Goal: Task Accomplishment & Management: Manage account settings

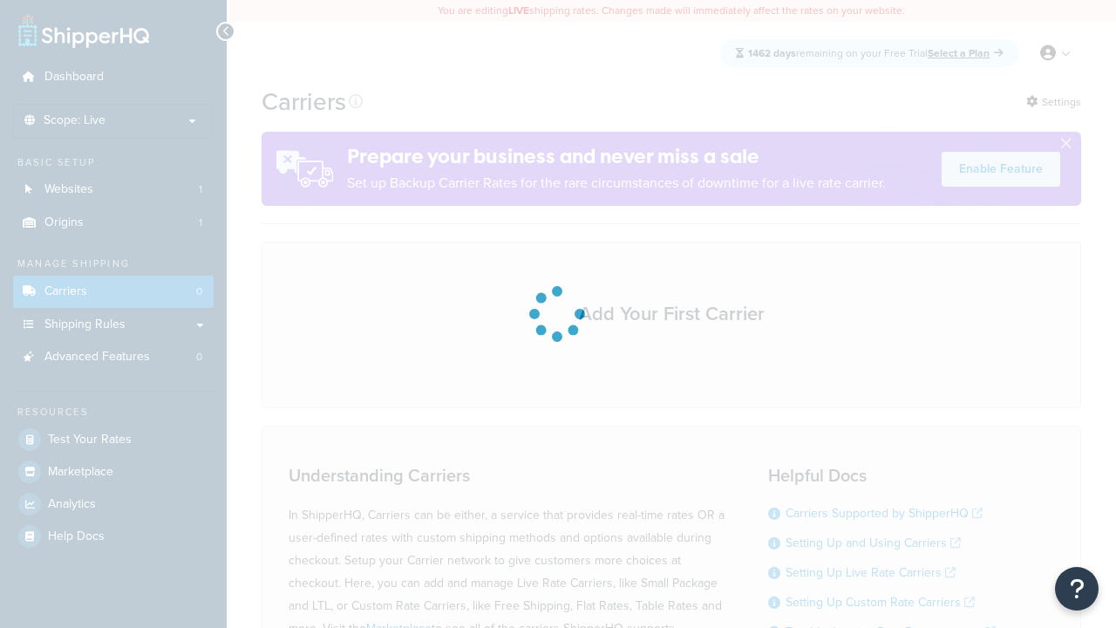
scroll to position [153, 0]
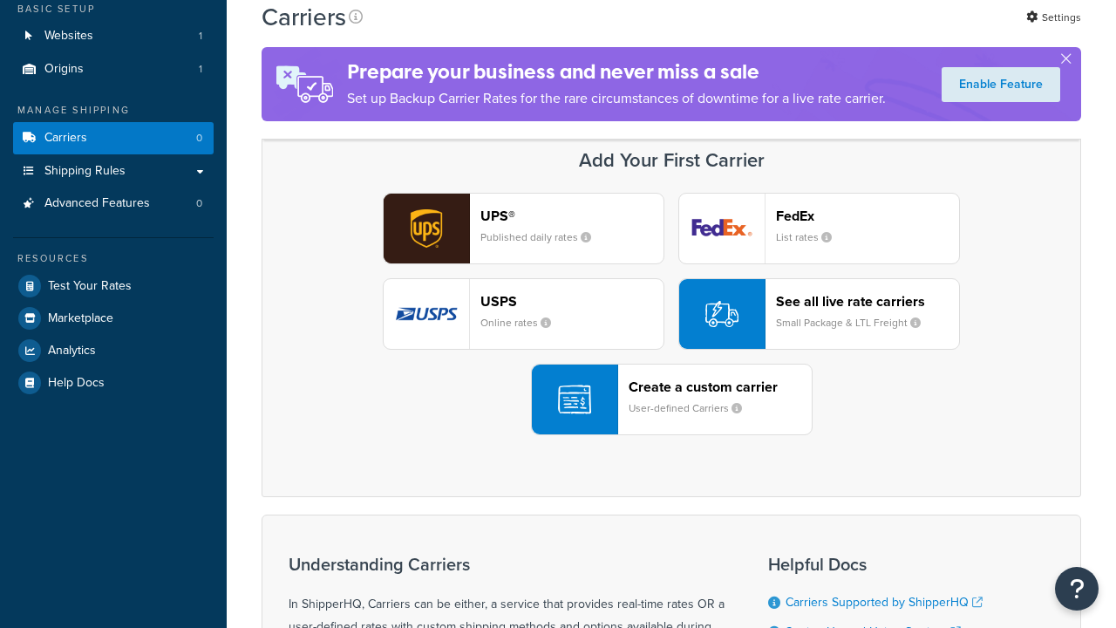
click at [868, 215] on header "FedEx" at bounding box center [867, 216] width 183 height 17
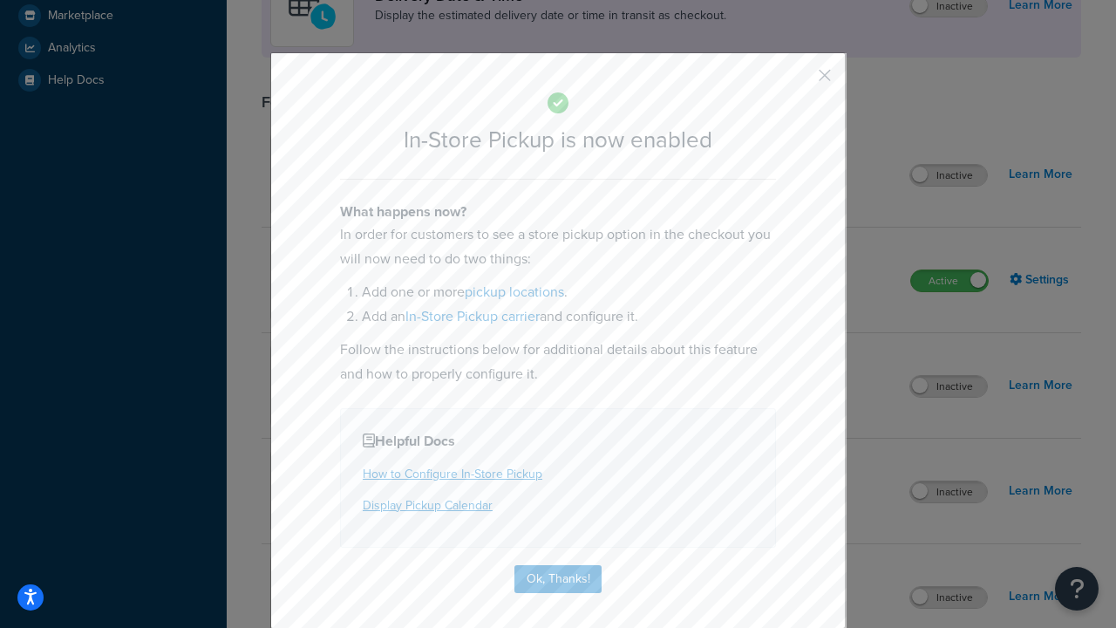
click at [799, 79] on button "button" at bounding box center [799, 81] width 4 height 4
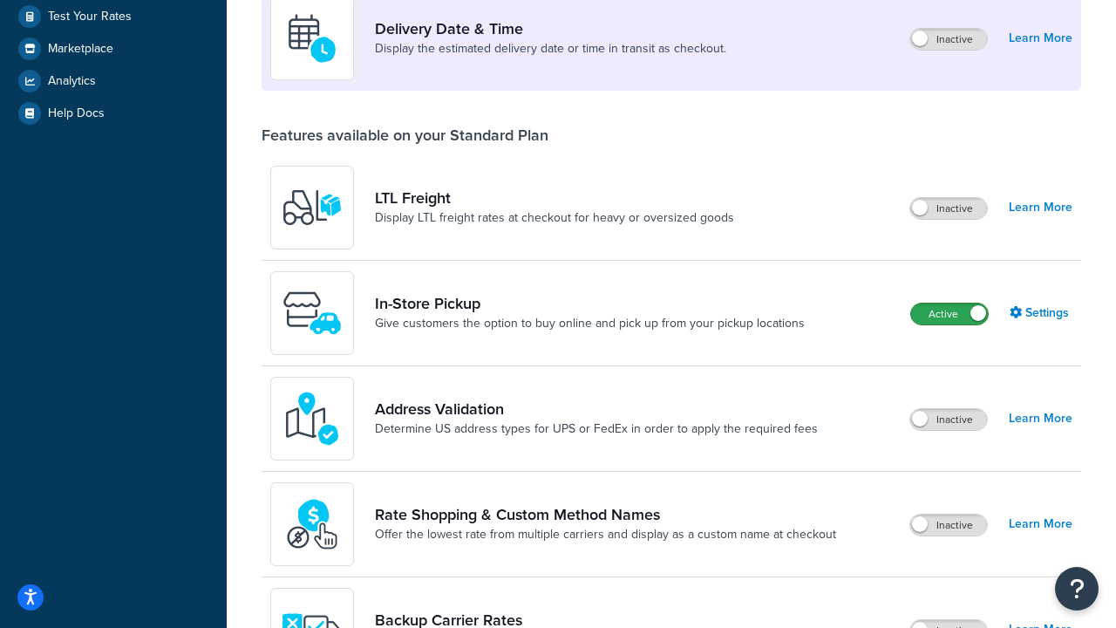
scroll to position [423, 0]
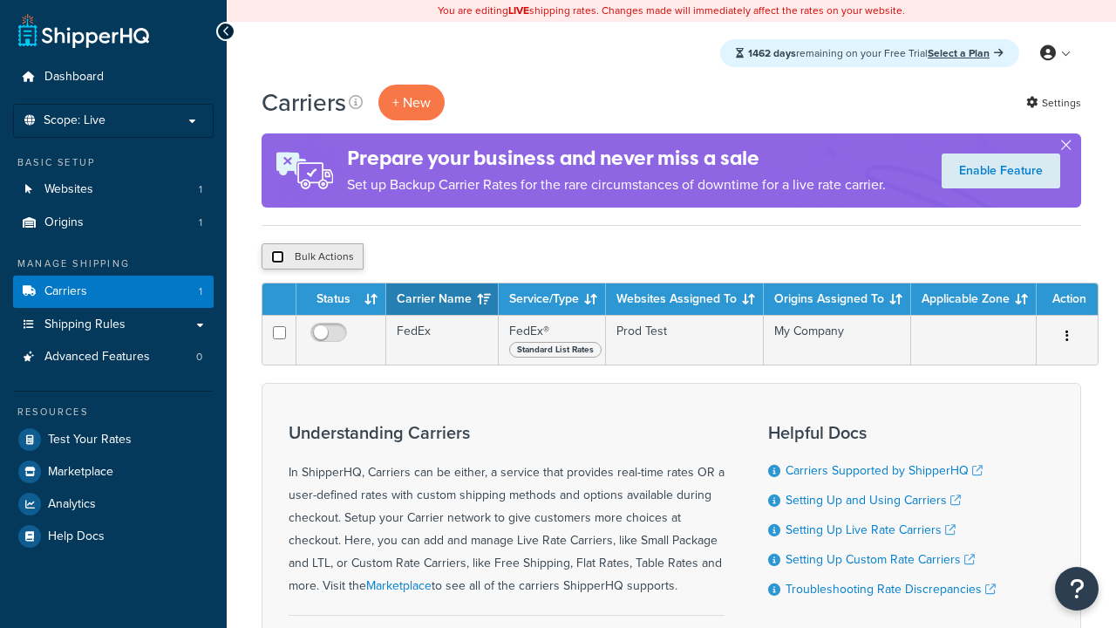
click at [277, 257] on input "checkbox" at bounding box center [277, 256] width 13 height 13
checkbox input "true"
click at [0, 0] on button "Delete" at bounding box center [0, 0] width 0 height 0
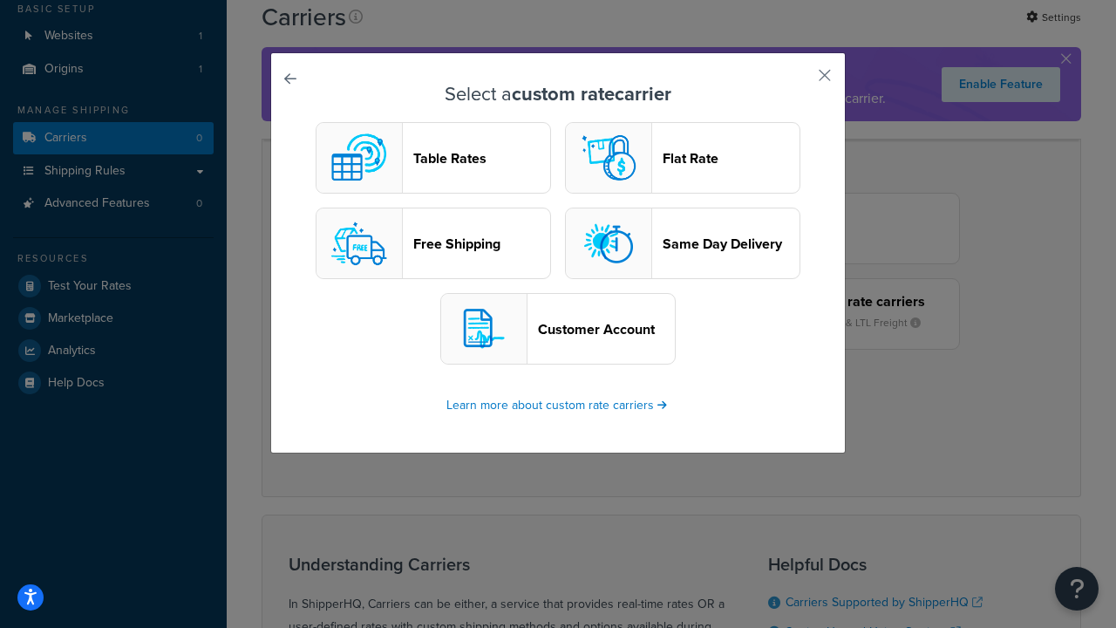
click at [433, 158] on header "Table Rates" at bounding box center [481, 158] width 137 height 17
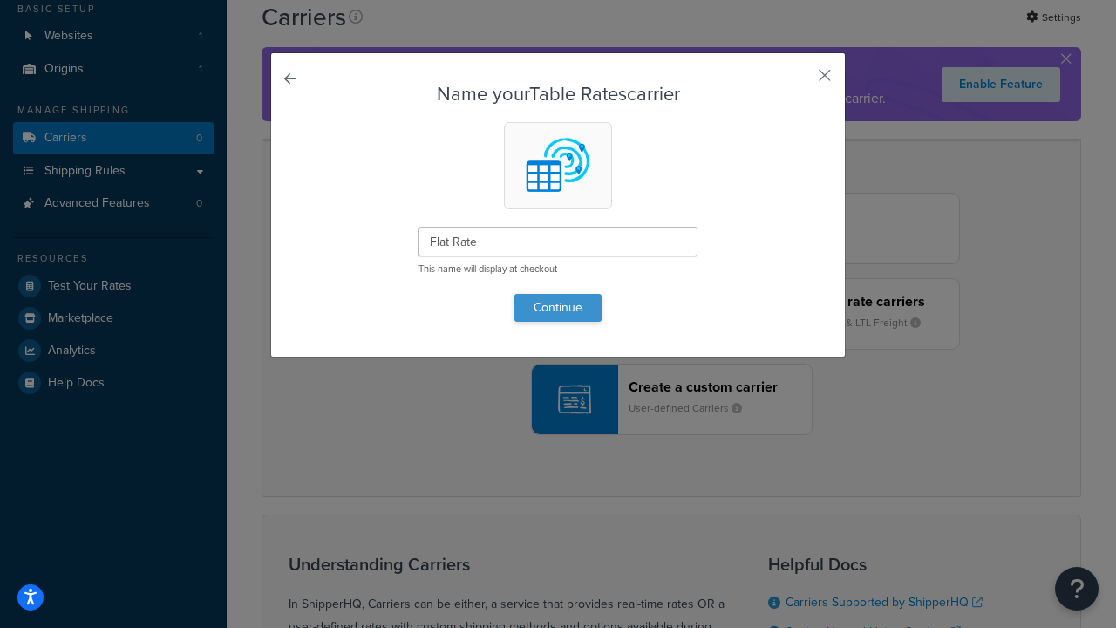
type input "Flat Rate"
click at [558, 307] on button "Continue" at bounding box center [557, 308] width 87 height 28
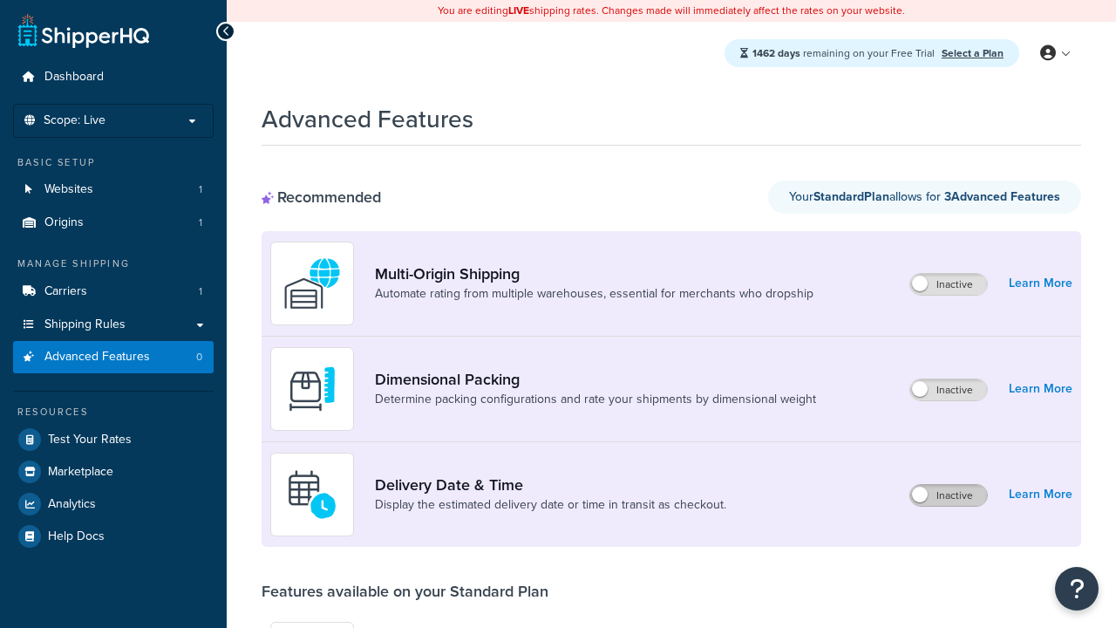
click at [949, 495] on label "Inactive" at bounding box center [948, 495] width 77 height 21
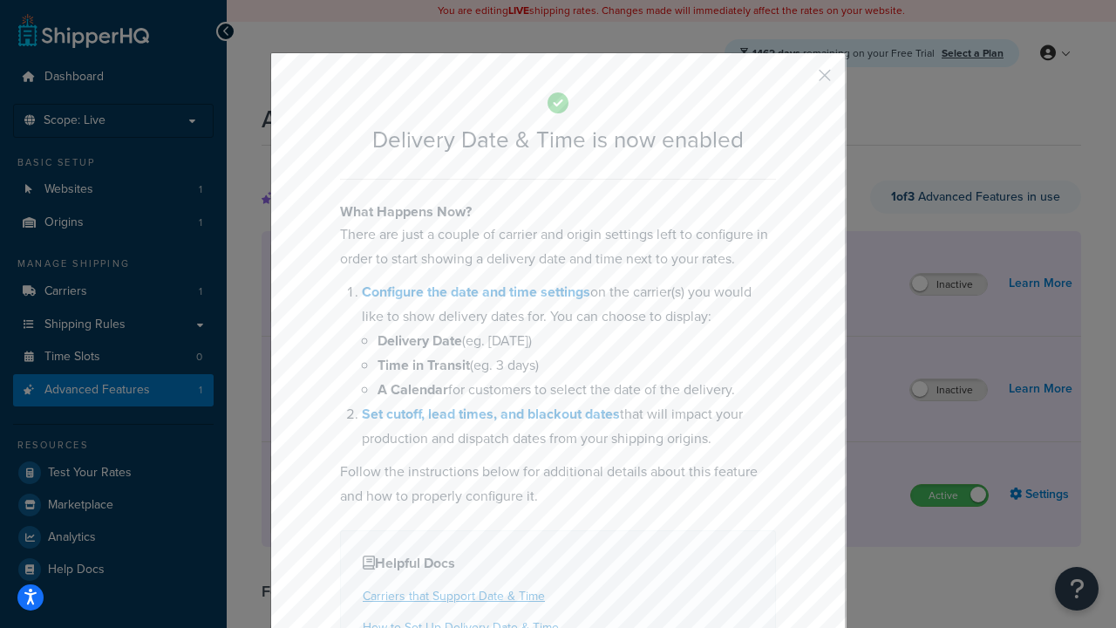
click at [799, 81] on button "button" at bounding box center [799, 81] width 4 height 4
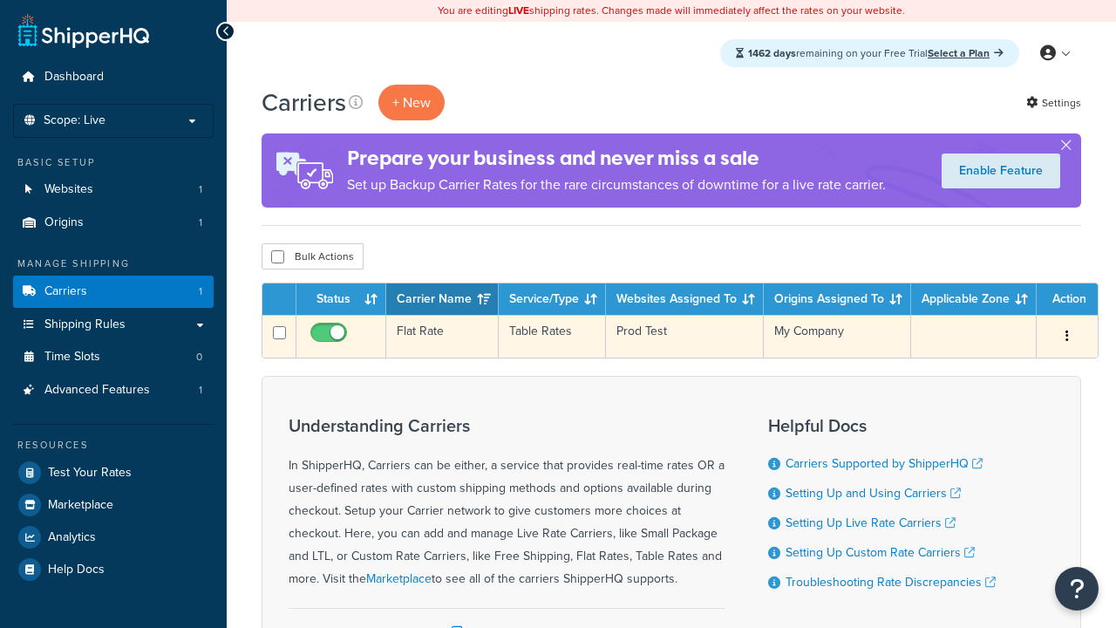
click at [442, 337] on td "Flat Rate" at bounding box center [442, 336] width 112 height 43
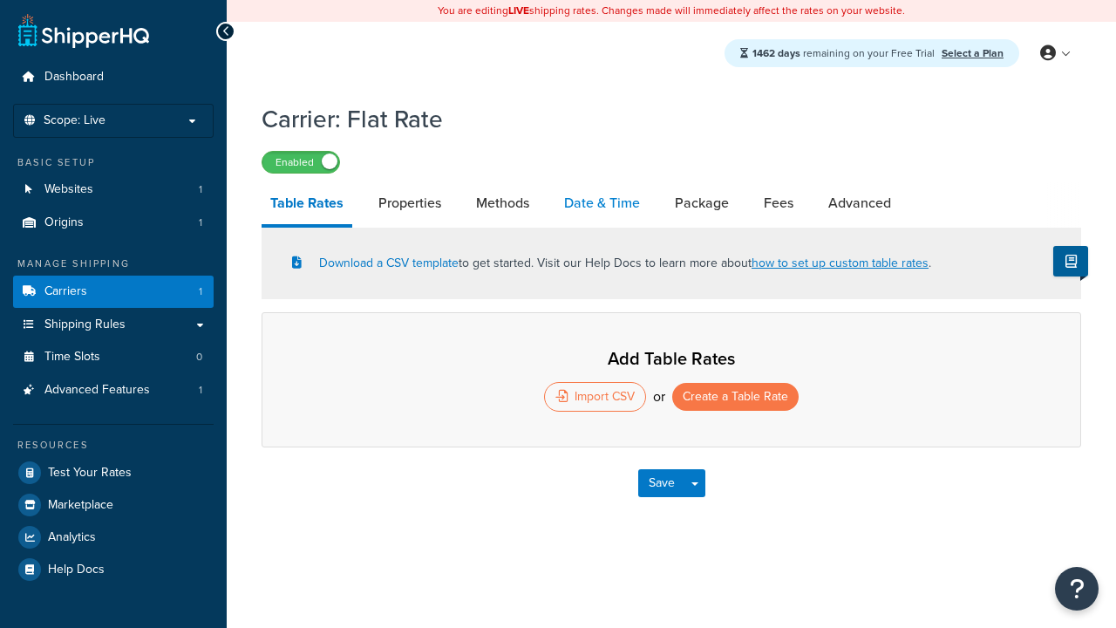
click at [602, 204] on link "Date & Time" at bounding box center [601, 203] width 93 height 42
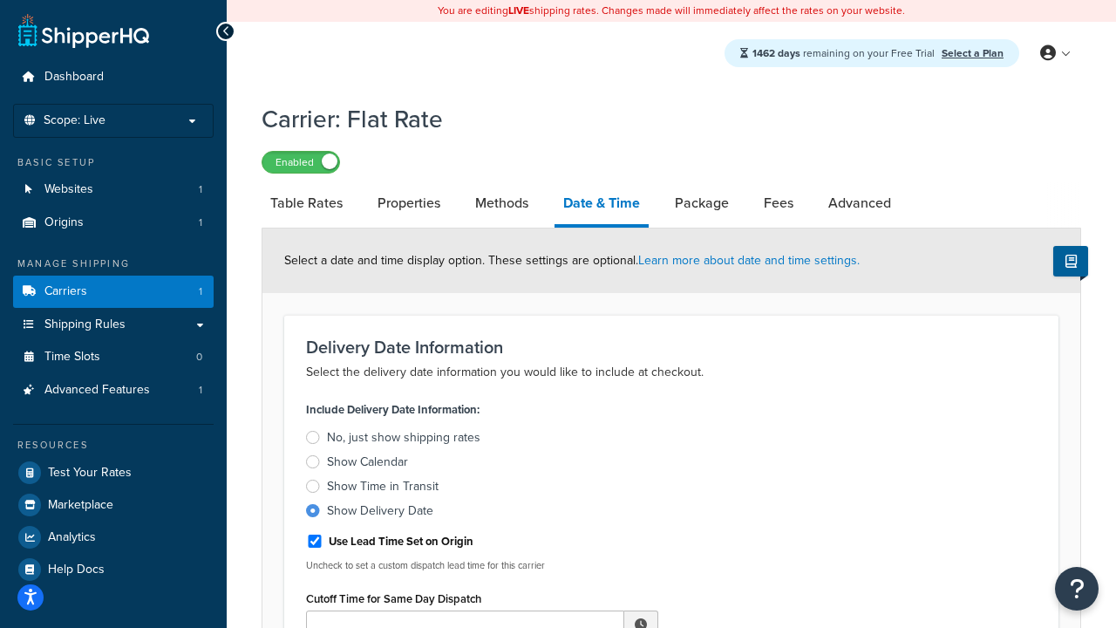
click at [380, 514] on div "Show Delivery Date" at bounding box center [380, 510] width 106 height 17
click at [0, 0] on input "Show Delivery Date" at bounding box center [0, 0] width 0 height 0
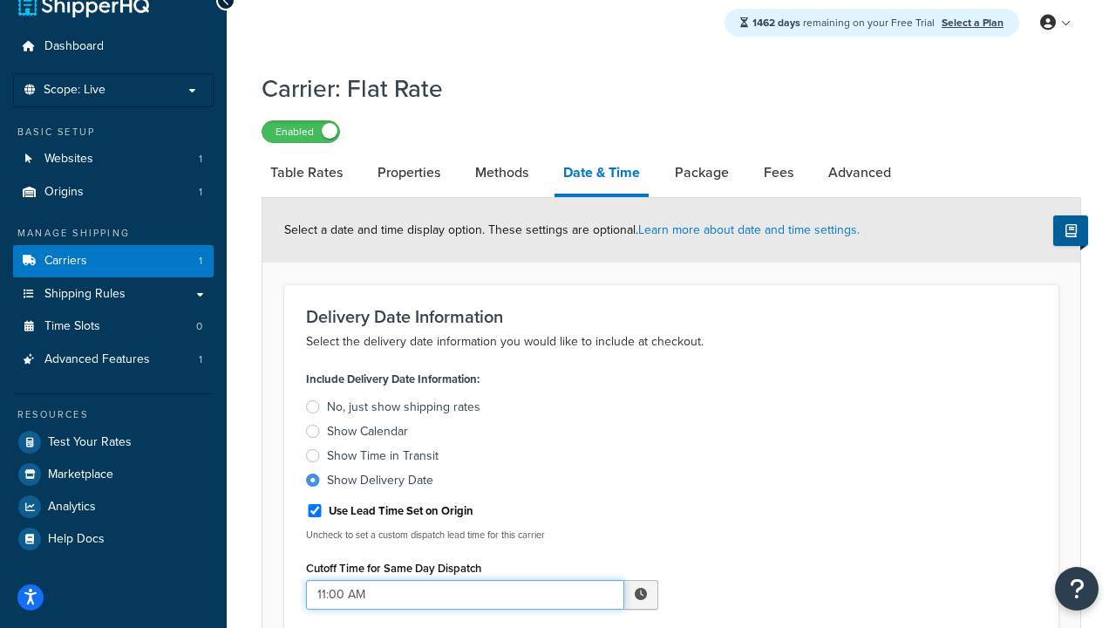
type input "11:00 AM"
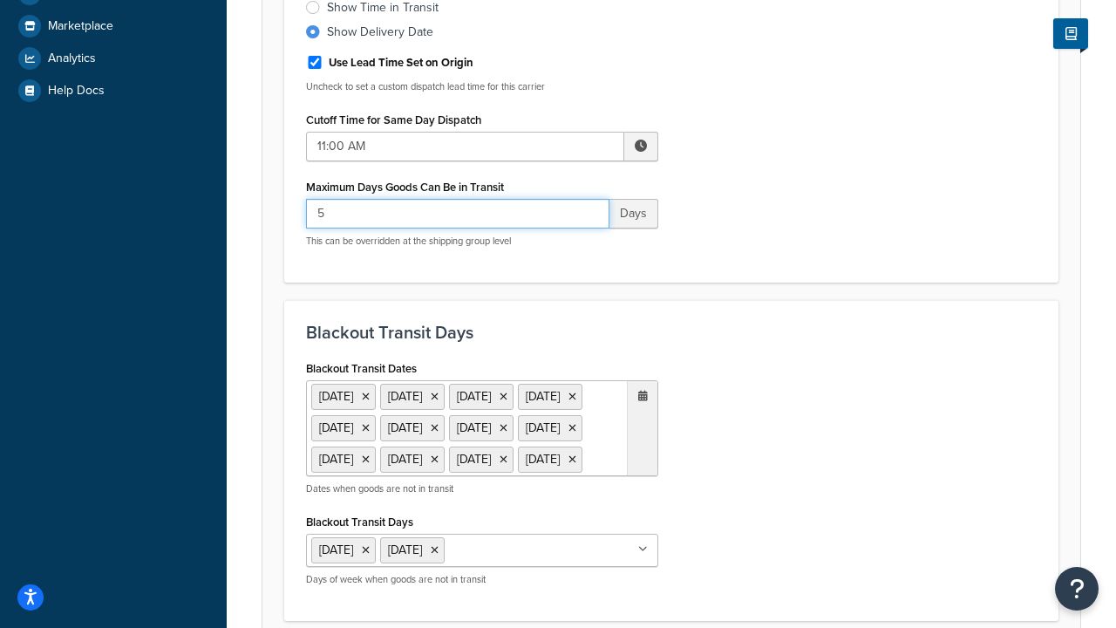
type input "5"
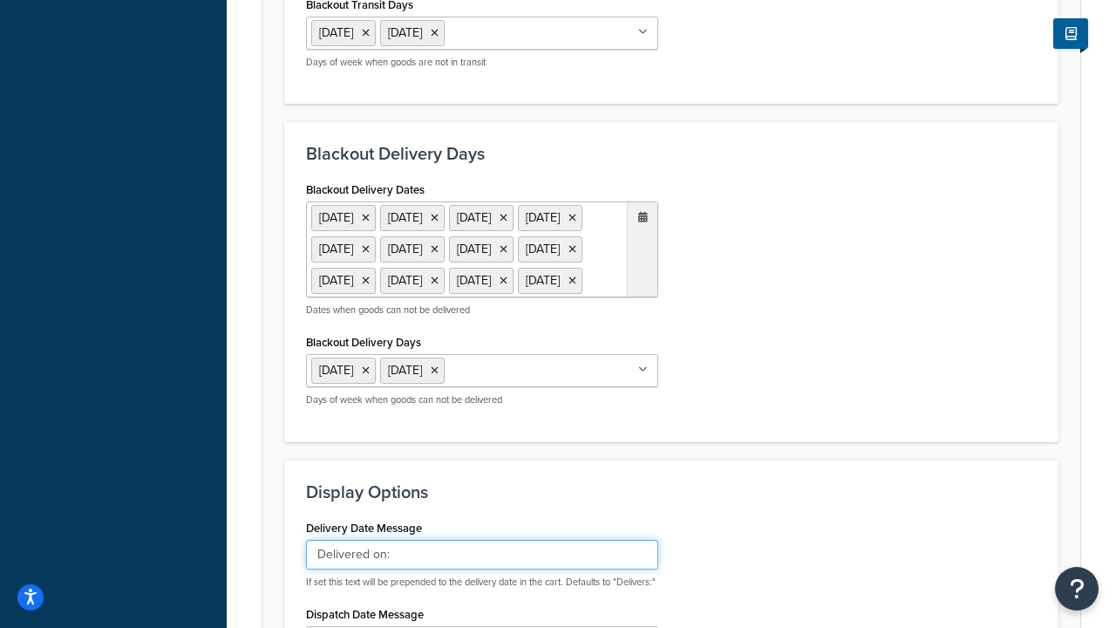
type input "Delivered on:"
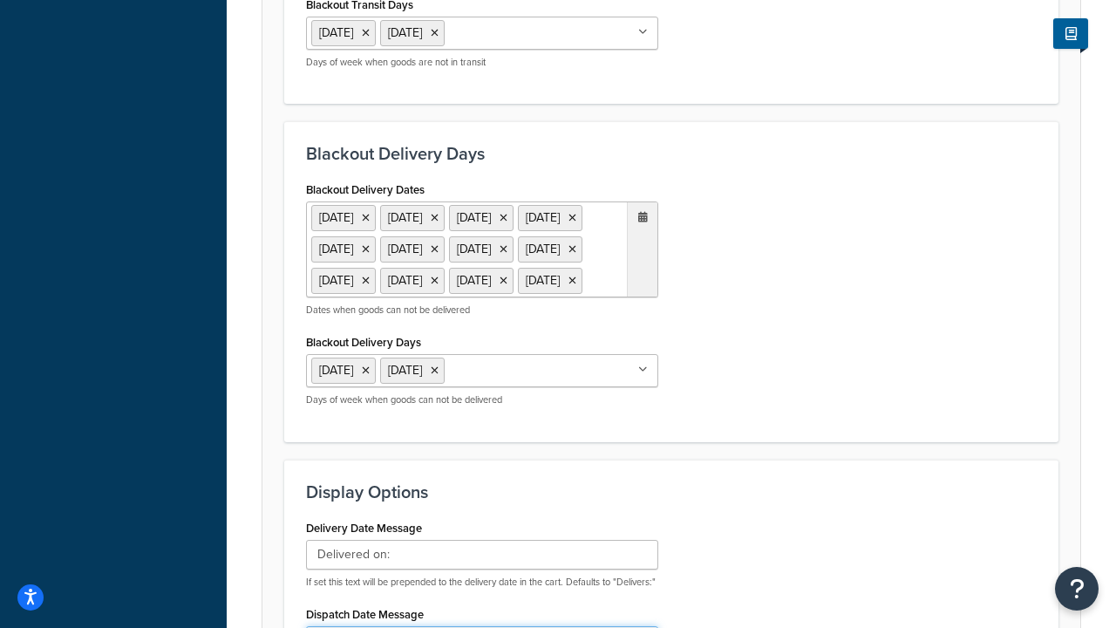
type input "Default Dispatch Message"
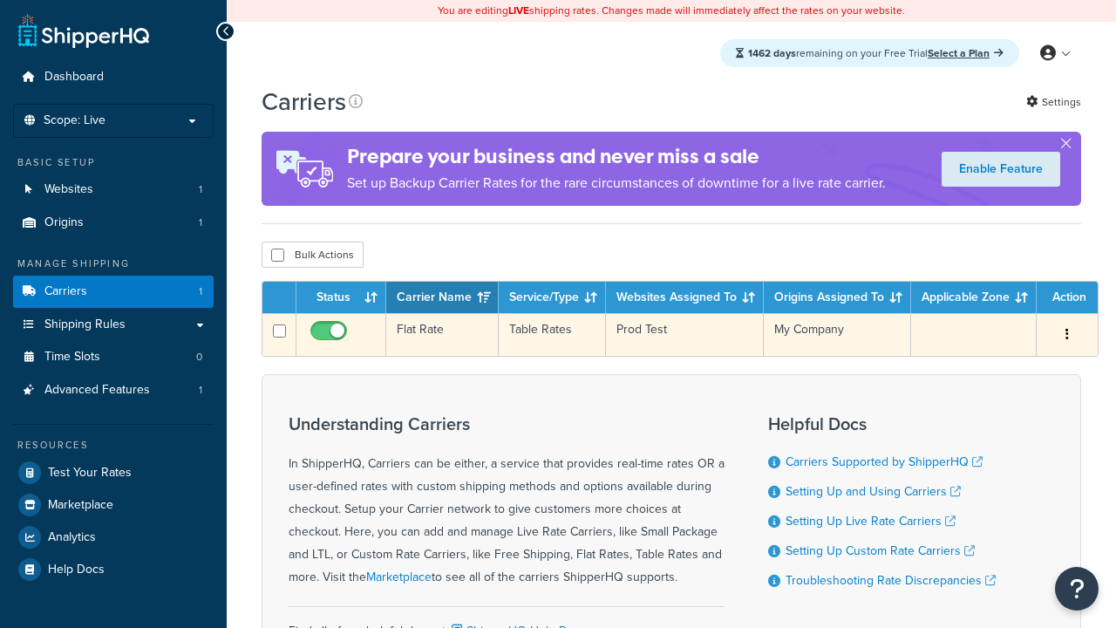
click at [442, 335] on td "Flat Rate" at bounding box center [442, 334] width 112 height 43
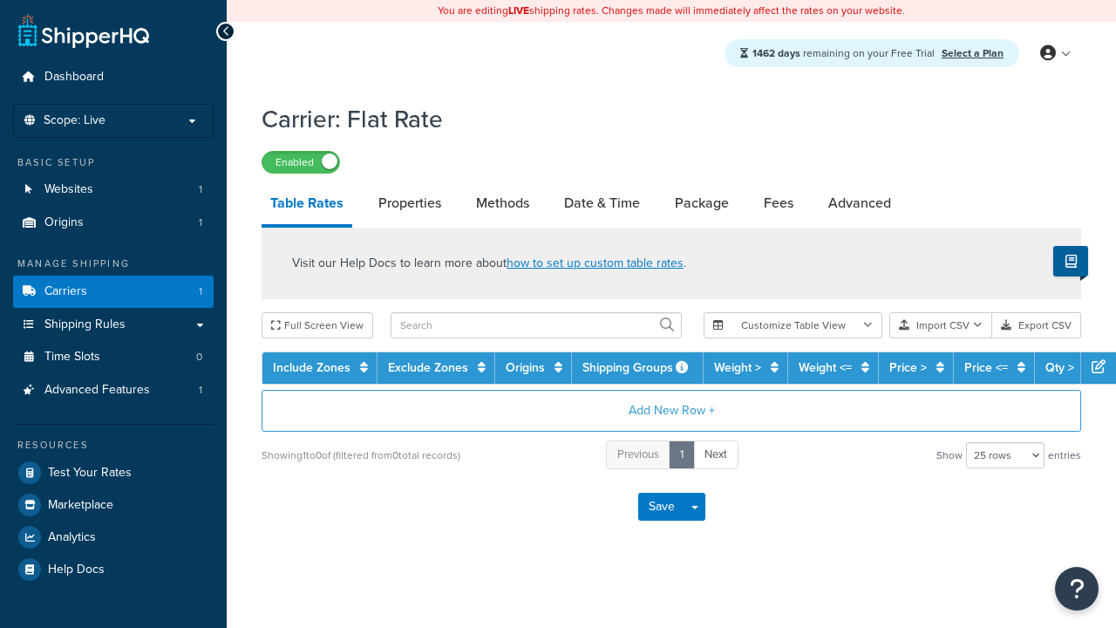
select select "25"
click at [602, 204] on link "Date & Time" at bounding box center [601, 203] width 93 height 42
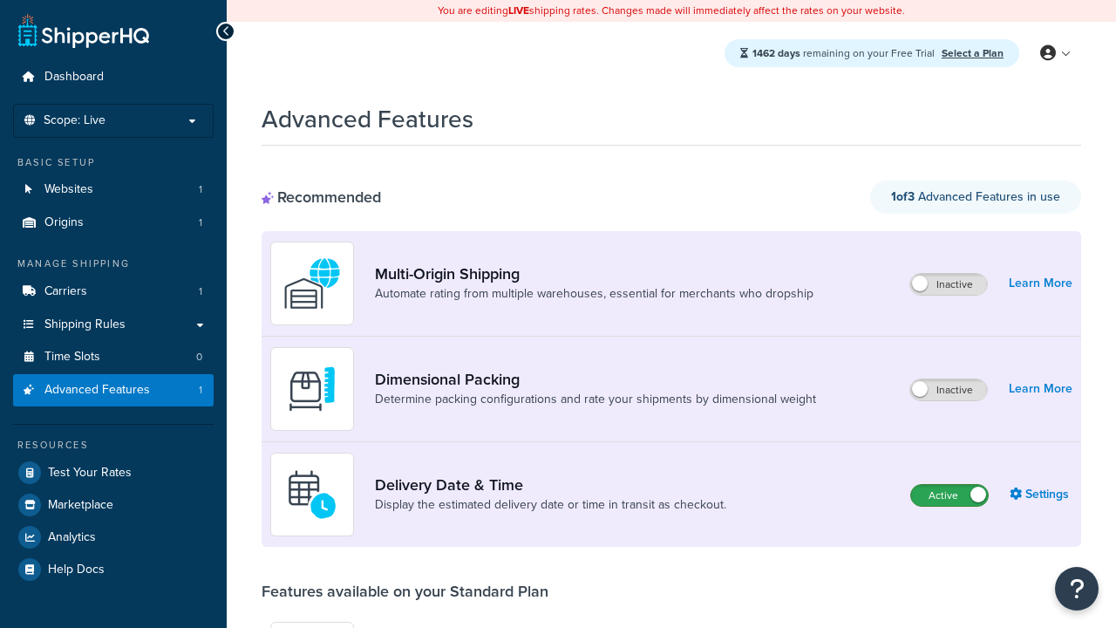
click at [950, 495] on label "Active" at bounding box center [949, 495] width 77 height 21
